Goal: Check status: Check status

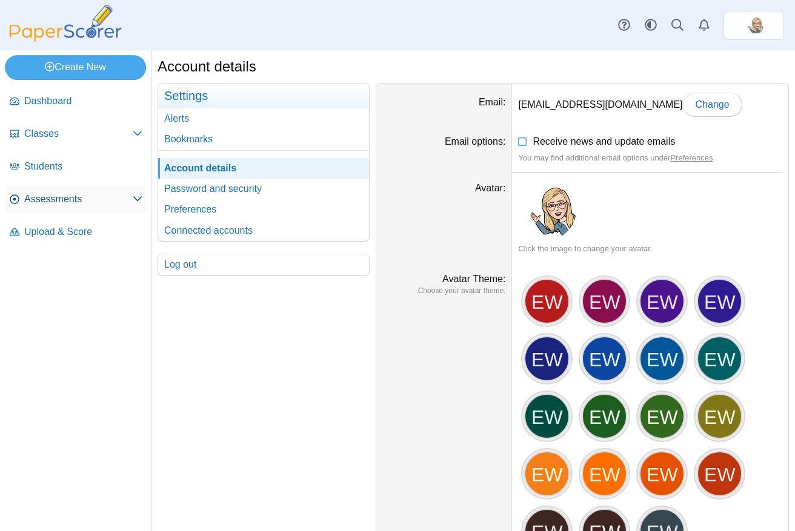
click at [51, 196] on span "Assessments" at bounding box center [78, 199] width 108 height 13
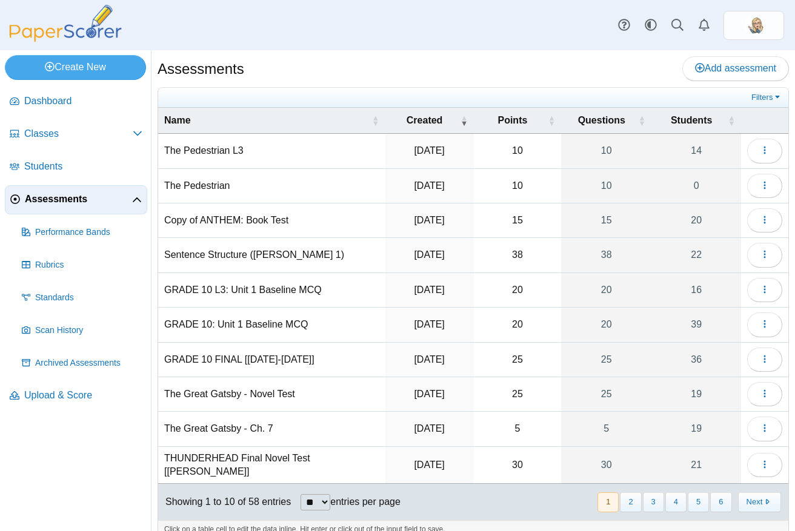
click at [744, 239] on td "Loading…" at bounding box center [764, 255] width 47 height 35
click at [747, 247] on button "button" at bounding box center [764, 255] width 35 height 24
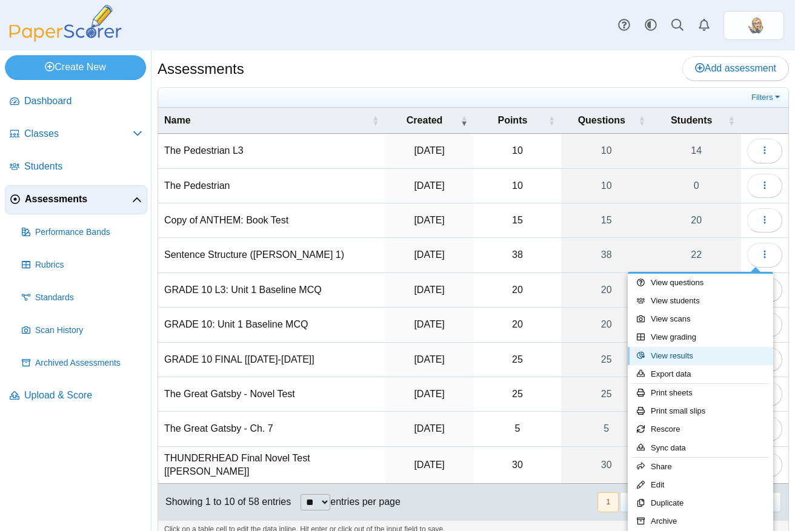
click at [680, 353] on link "View results" at bounding box center [700, 356] width 145 height 18
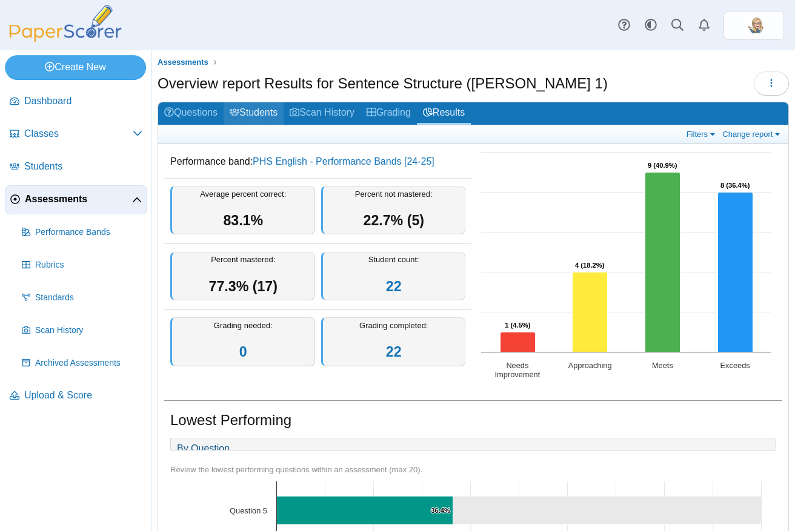
click at [251, 123] on link "Students" at bounding box center [254, 113] width 60 height 22
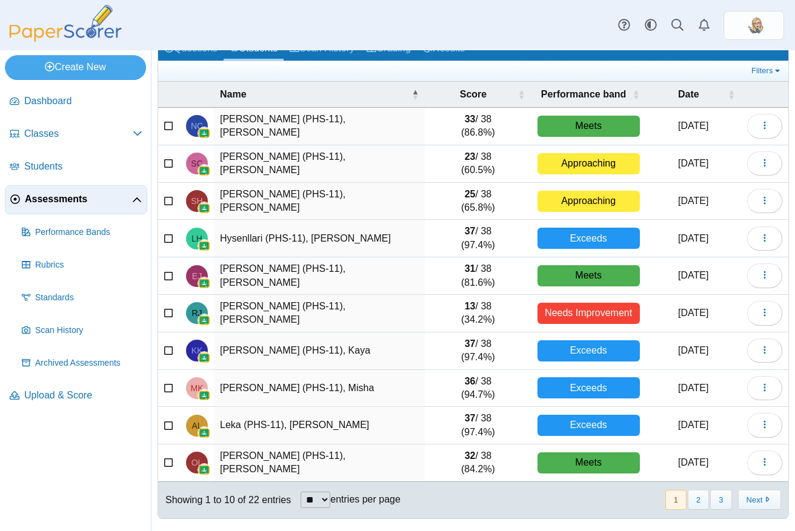
scroll to position [67, 0]
click at [717, 495] on button "3" at bounding box center [720, 500] width 21 height 20
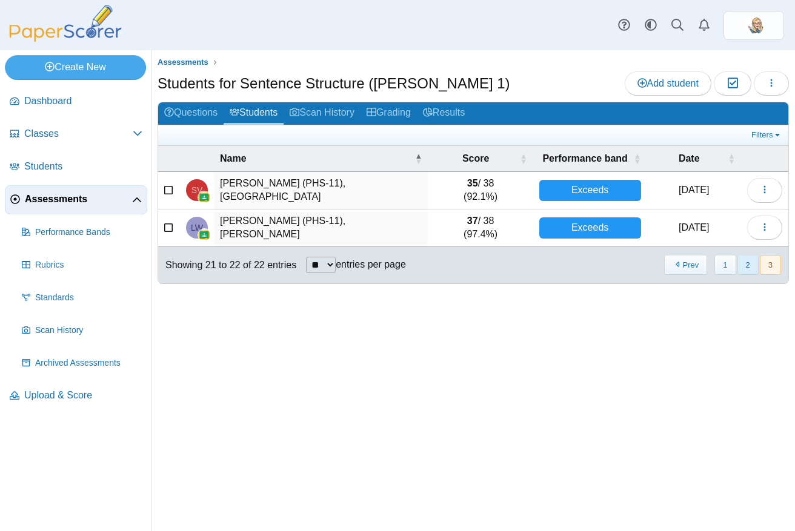
click at [743, 262] on button "2" at bounding box center [747, 265] width 21 height 20
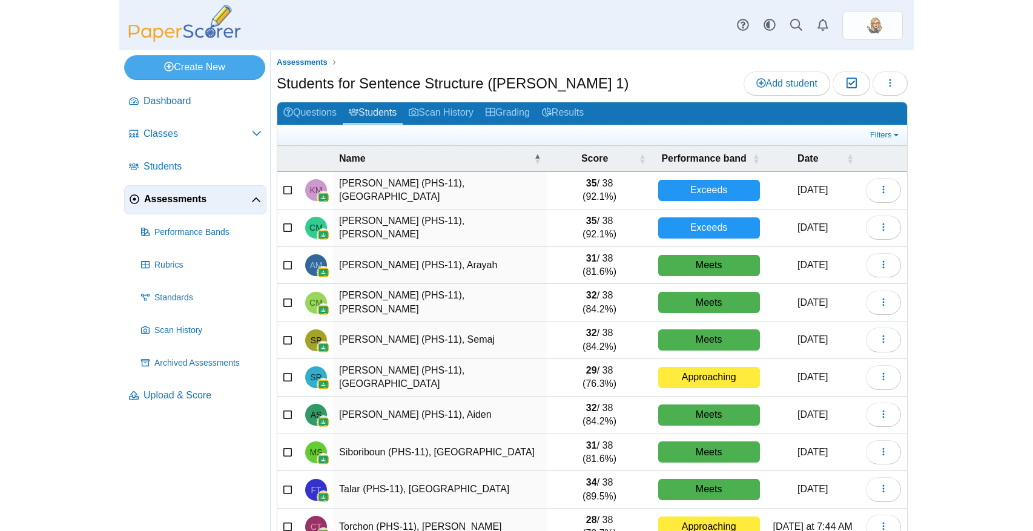
scroll to position [67, 0]
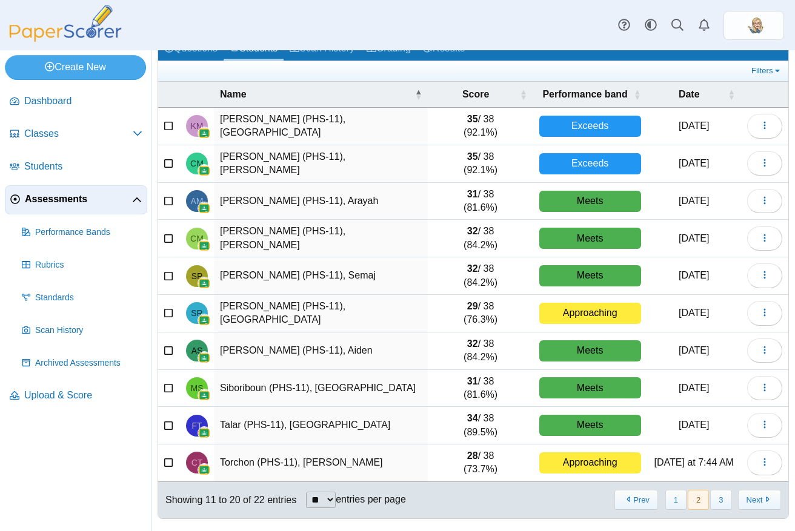
click at [306, 20] on div "Dashboard Classes Archived classes Students Assessments" at bounding box center [397, 25] width 795 height 50
